Goal: Task Accomplishment & Management: Use online tool/utility

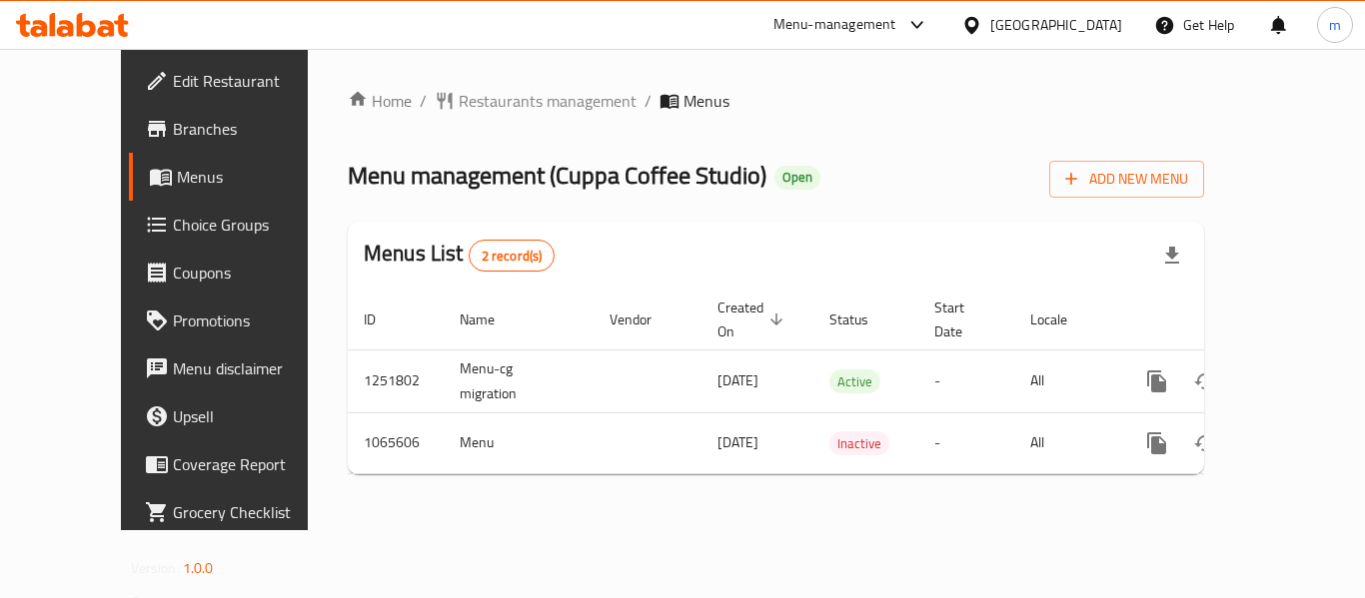
click at [173, 224] on span "Choice Groups" at bounding box center [253, 225] width 160 height 24
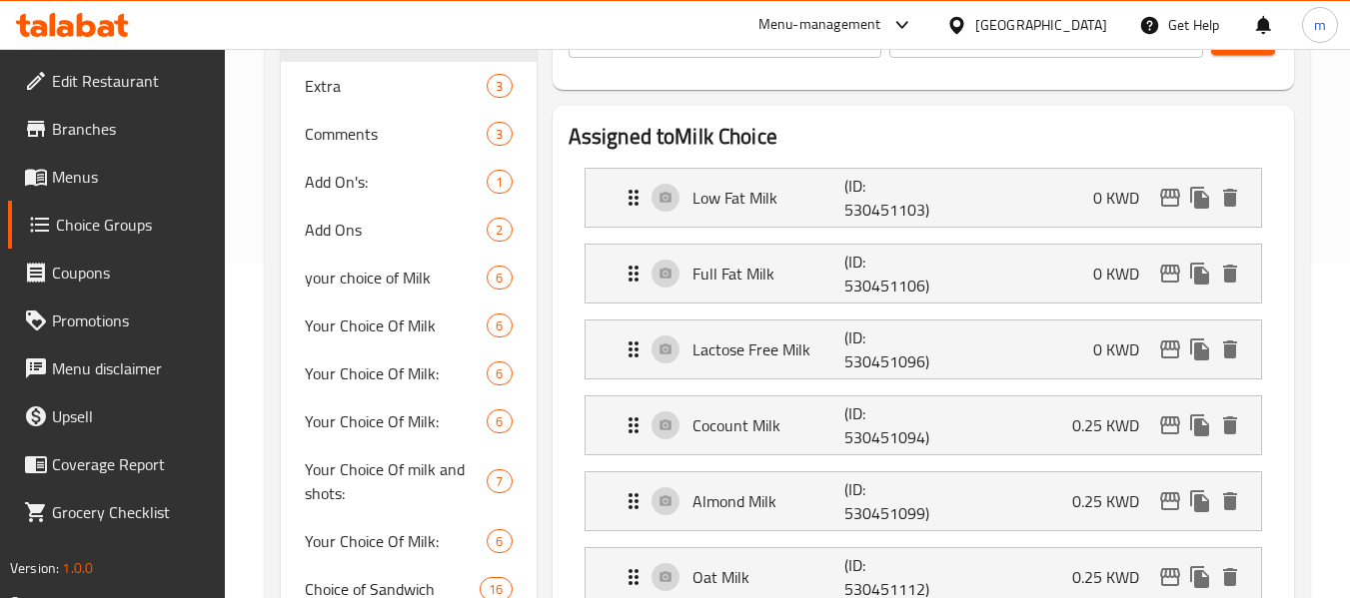
scroll to position [400, 0]
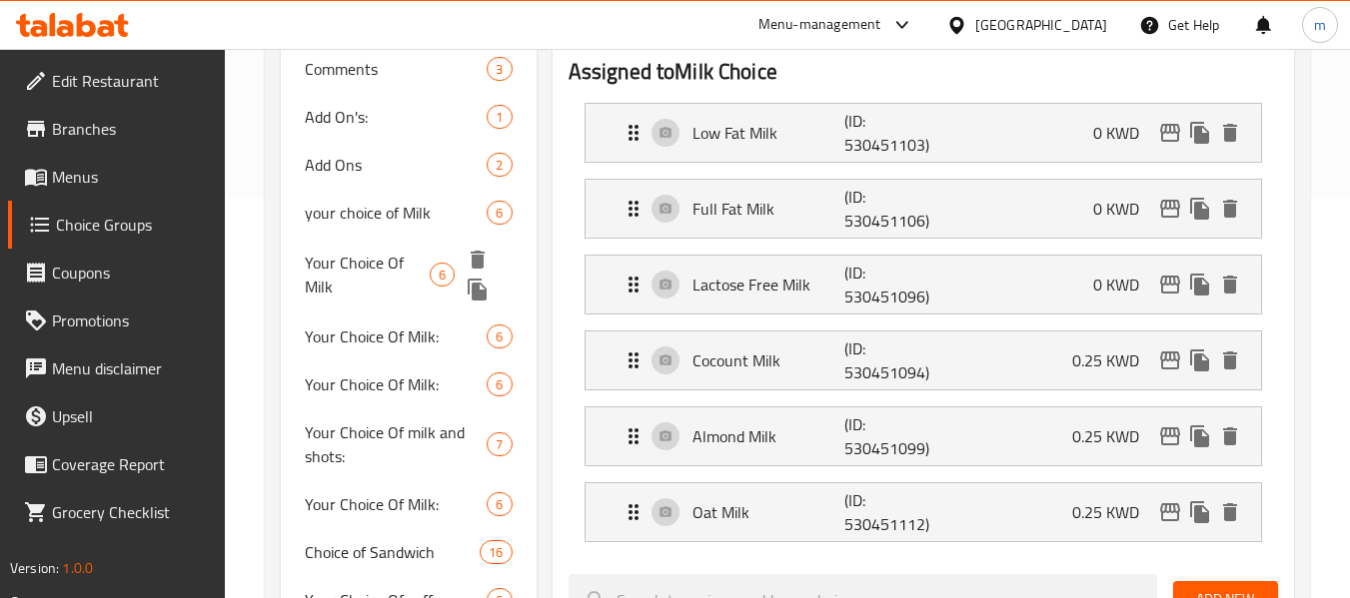
click at [389, 274] on span "Your Choice Of Milk" at bounding box center [367, 275] width 125 height 48
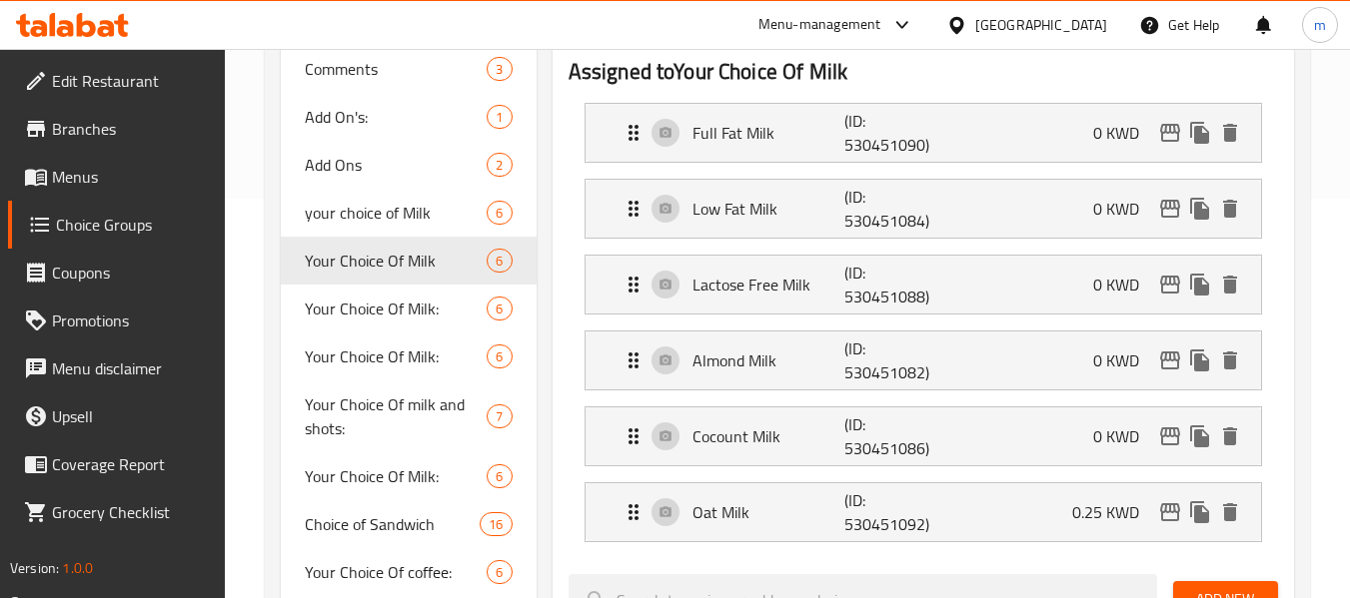
type input "Your Choice Of Milk"
type input "اختيارك من الحليب"
type input "0"
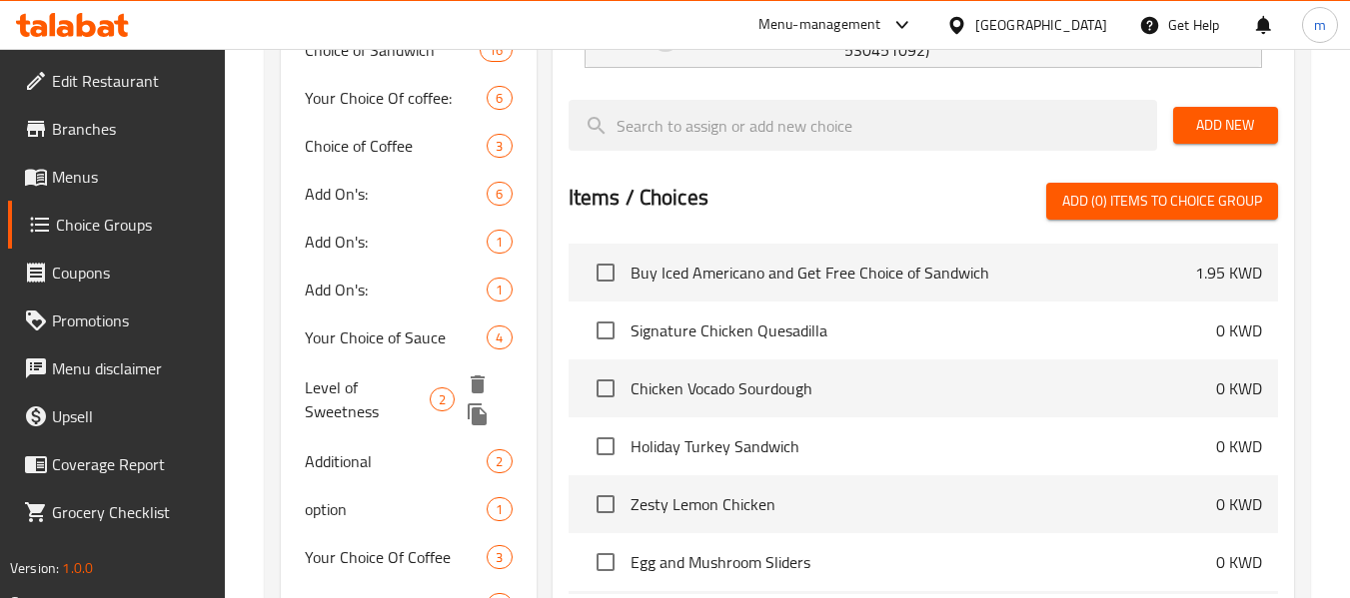
scroll to position [1099, 0]
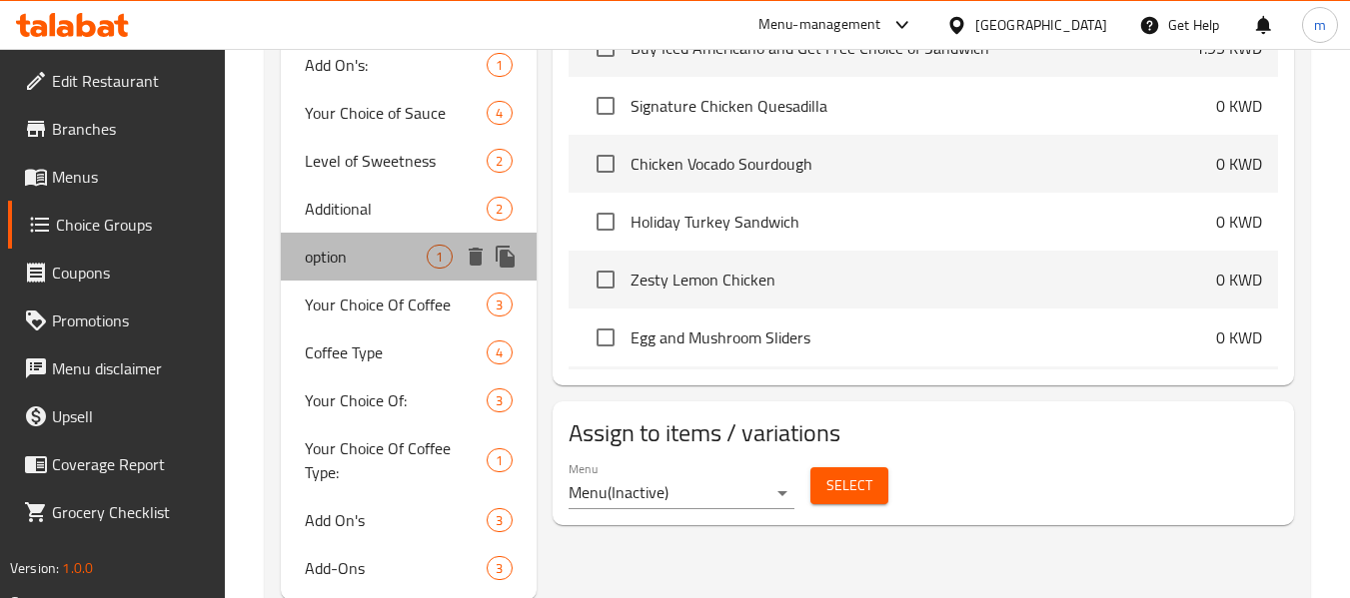
click at [388, 264] on span "option" at bounding box center [366, 257] width 122 height 24
type input "option"
type input "اختيارك"
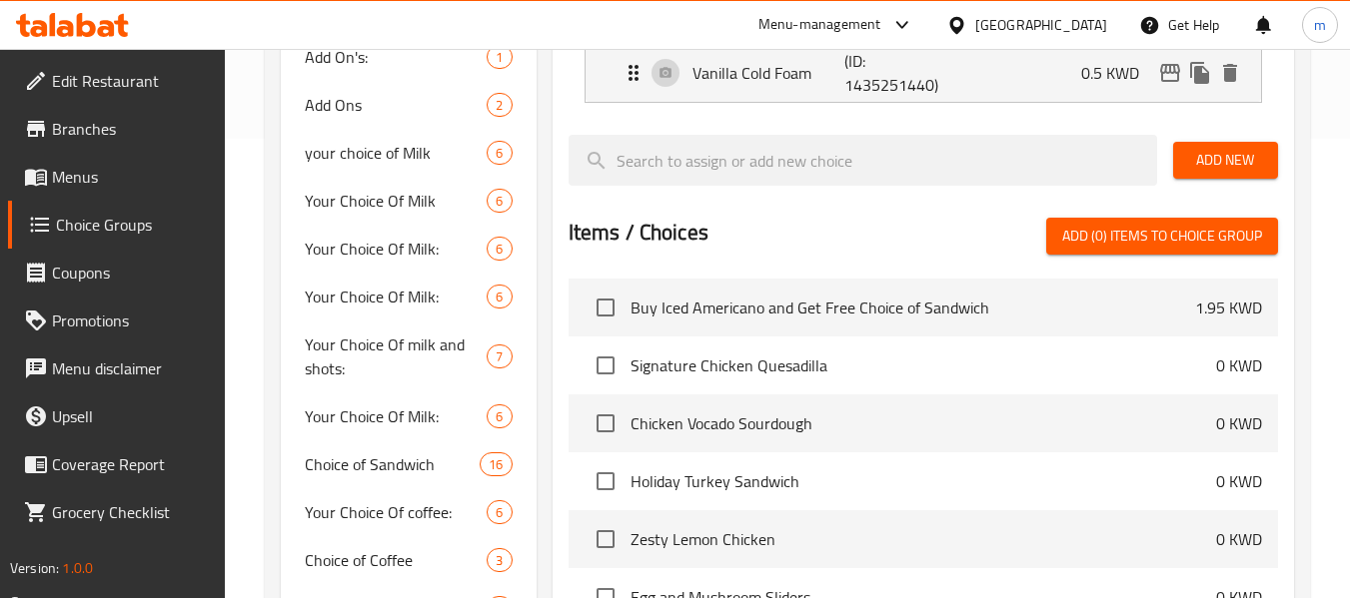
scroll to position [499, 0]
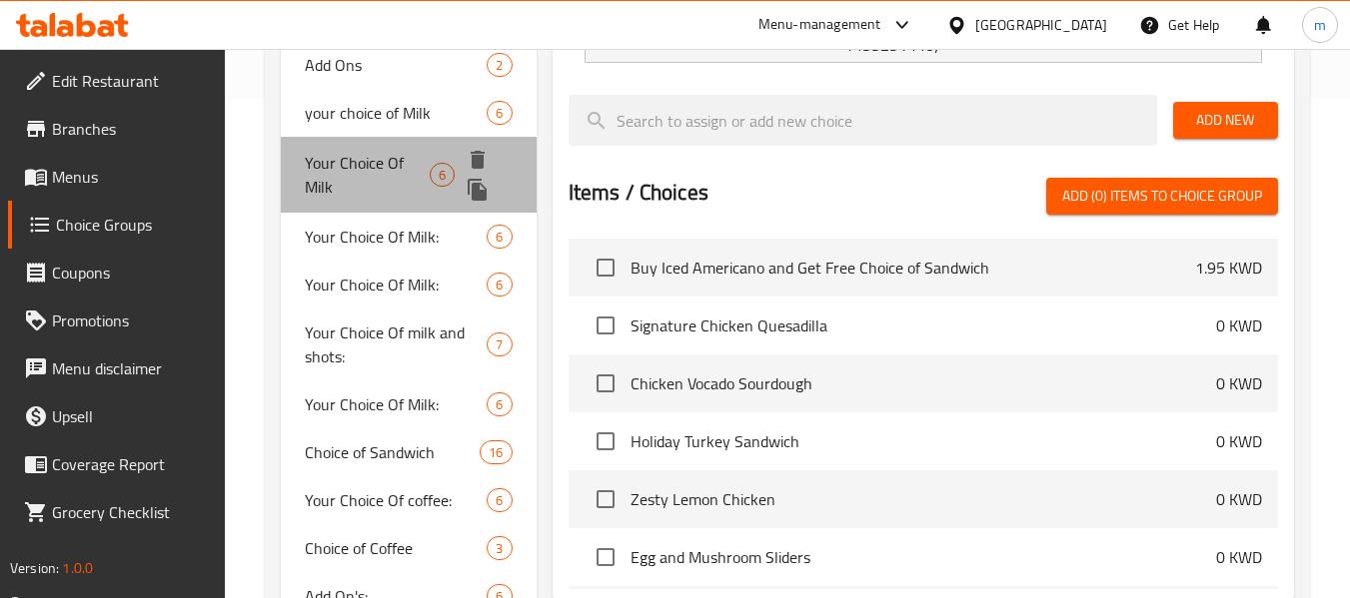
click at [378, 161] on span "Your Choice Of Milk" at bounding box center [367, 175] width 125 height 48
type input "Your Choice Of Milk"
type input "اختيارك من الحليب"
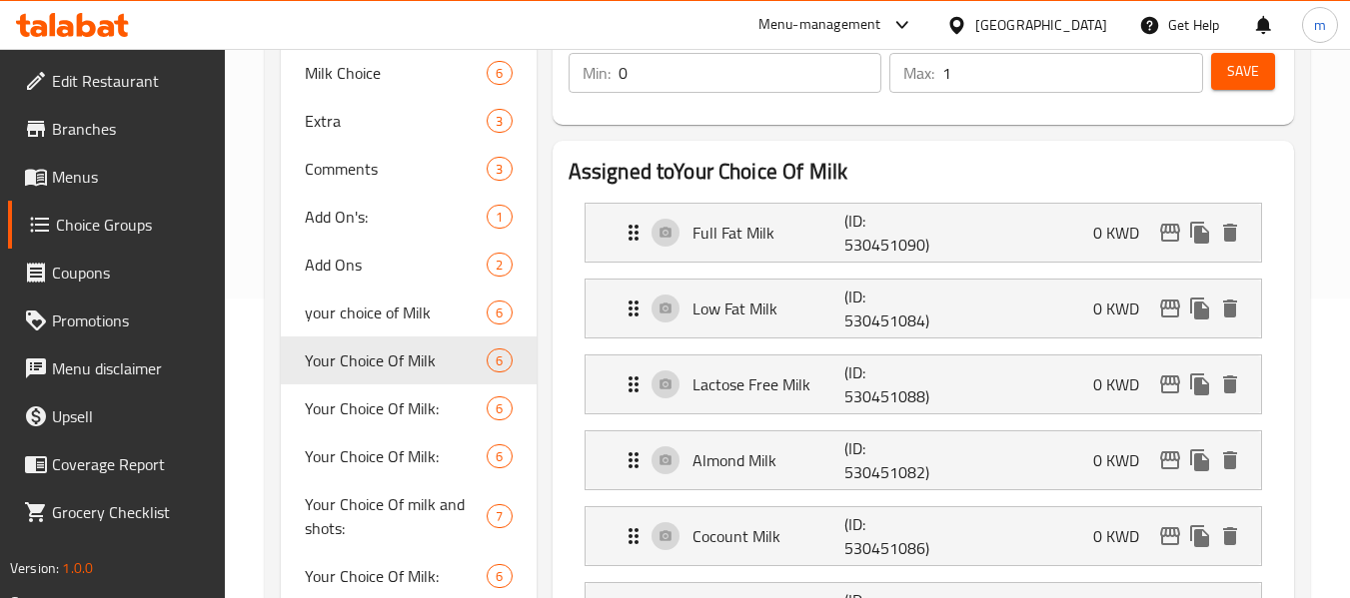
scroll to position [200, 0]
